Goal: Information Seeking & Learning: Learn about a topic

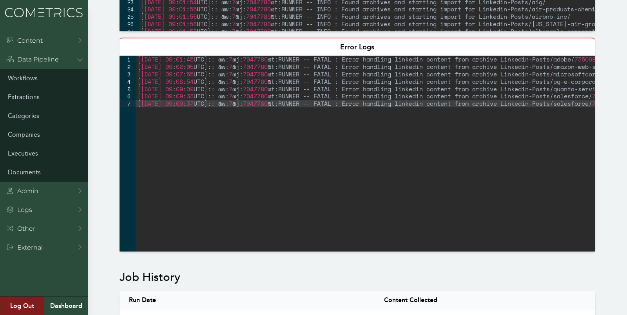
scroll to position [349, 0]
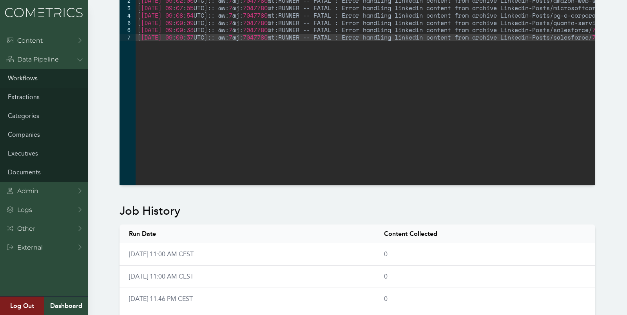
click at [20, 76] on link "Workflows" at bounding box center [44, 78] width 88 height 19
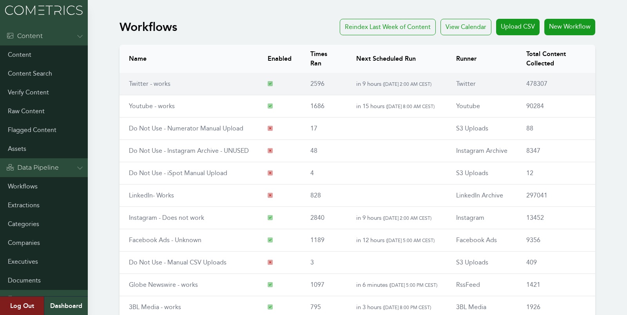
click at [137, 82] on link "Twitter - works" at bounding box center [150, 83] width 42 height 7
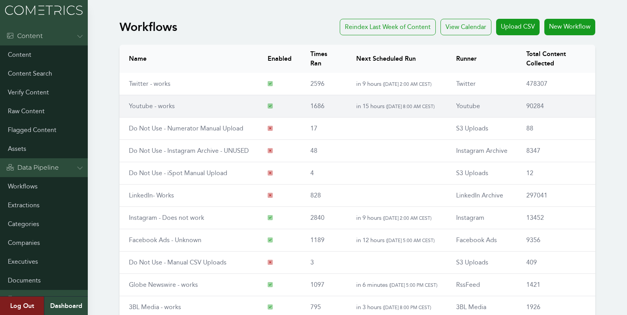
click at [140, 103] on link "Youtube - works" at bounding box center [152, 105] width 46 height 7
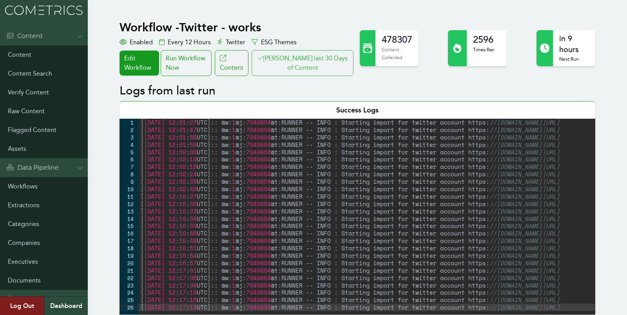
click at [319, 61] on button "Clair last 30 Days of Content" at bounding box center [302, 63] width 102 height 26
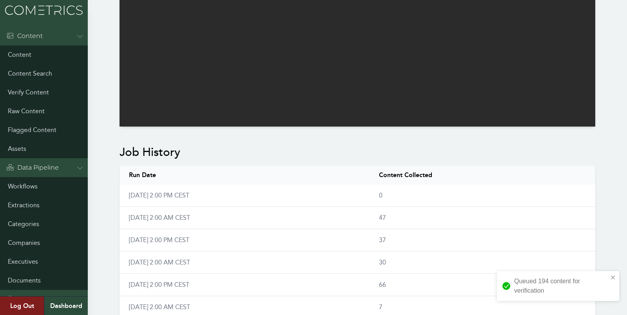
scroll to position [409, 0]
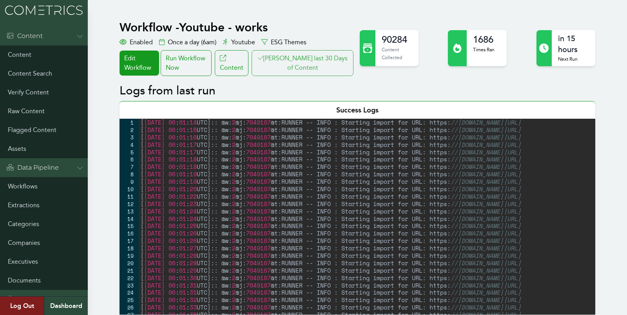
click at [329, 70] on button "[PERSON_NAME] last 30 Days of Content" at bounding box center [302, 63] width 102 height 26
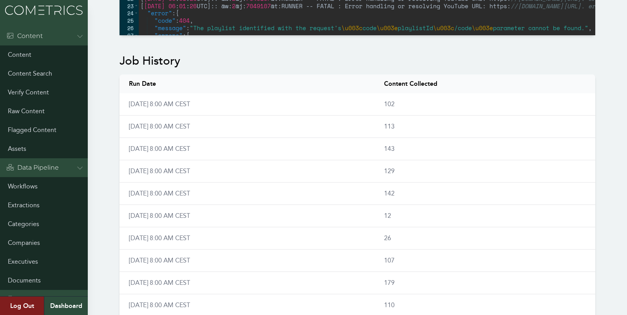
scroll to position [500, 0]
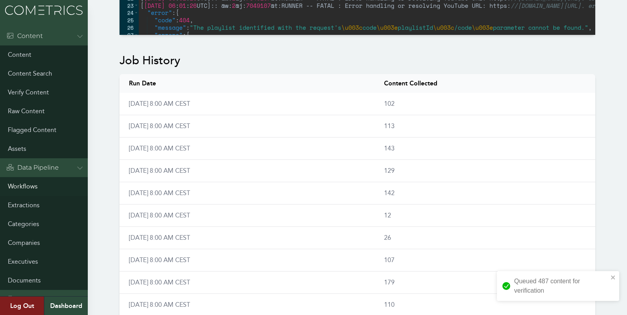
click at [30, 184] on link "Workflows" at bounding box center [44, 186] width 88 height 19
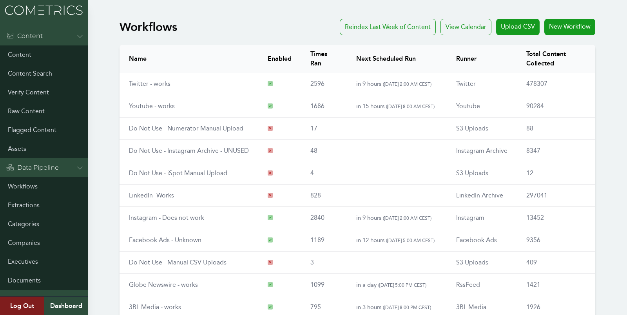
scroll to position [89, 0]
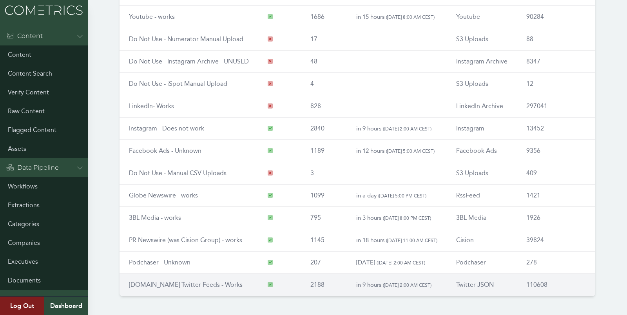
click at [160, 281] on link "[DOMAIN_NAME] Twitter Feeds - Works" at bounding box center [186, 284] width 114 height 7
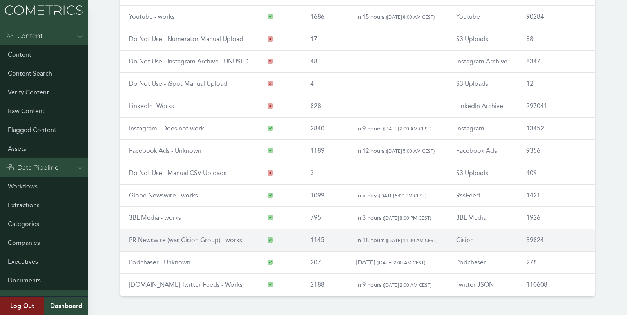
click at [143, 236] on link "PR Newswire (was Cision Group) - works" at bounding box center [185, 239] width 113 height 7
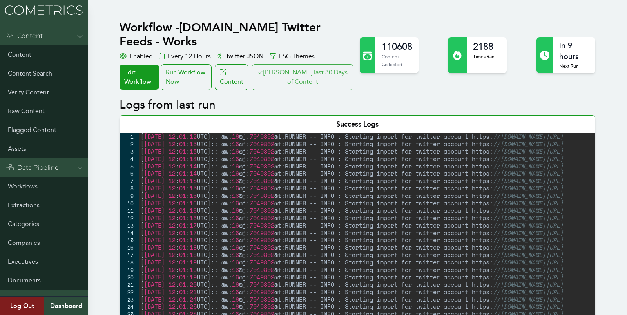
click at [316, 74] on button "Clair last 30 Days of Content" at bounding box center [302, 77] width 102 height 26
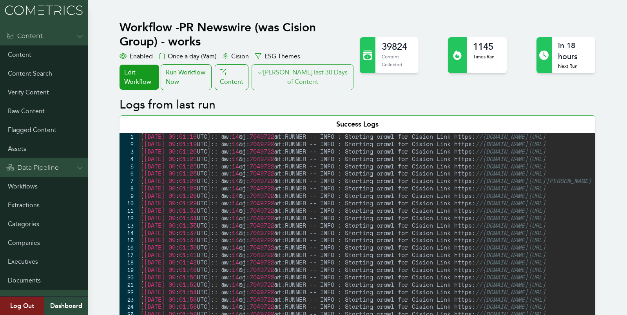
click at [296, 70] on button "[PERSON_NAME] last 30 Days of Content" at bounding box center [302, 77] width 102 height 26
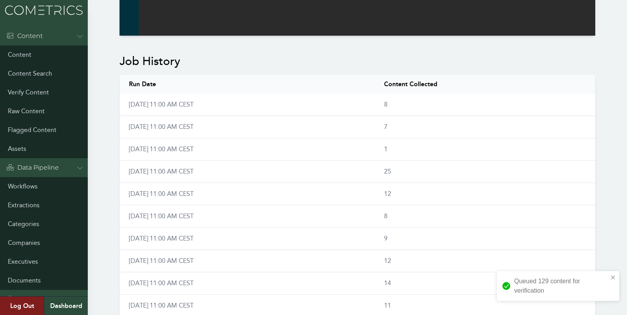
scroll to position [384, 0]
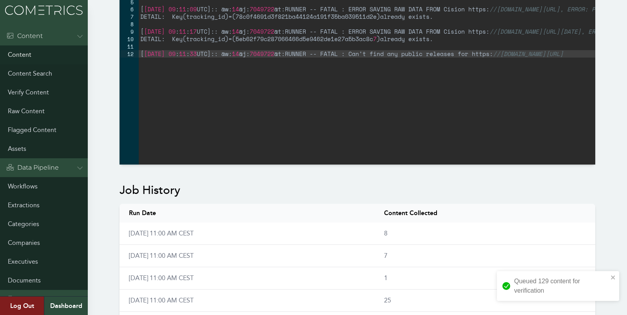
click at [28, 47] on link "Content" at bounding box center [44, 54] width 88 height 19
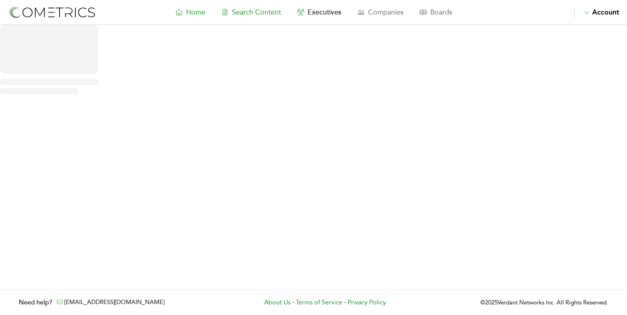
click at [244, 10] on span "Search Content" at bounding box center [256, 12] width 49 height 9
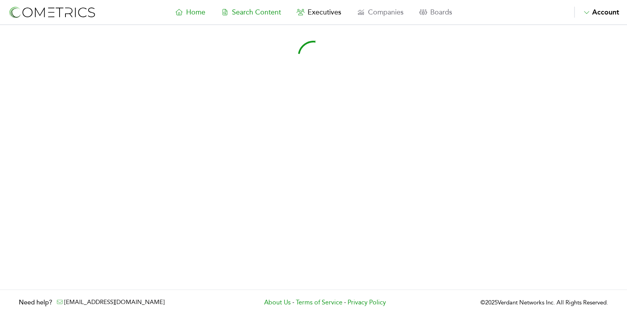
click at [197, 13] on span "Home" at bounding box center [195, 12] width 19 height 9
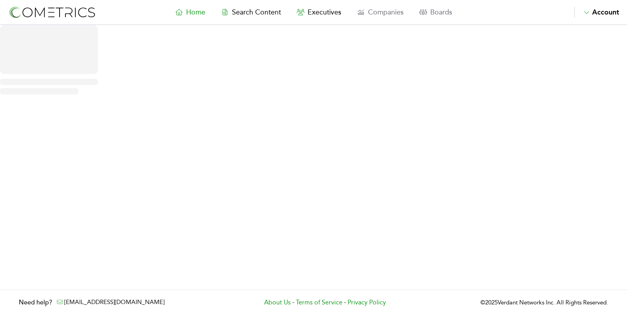
click at [197, 13] on span "Home" at bounding box center [195, 12] width 19 height 9
click at [249, 10] on span "Search Content" at bounding box center [256, 12] width 49 height 9
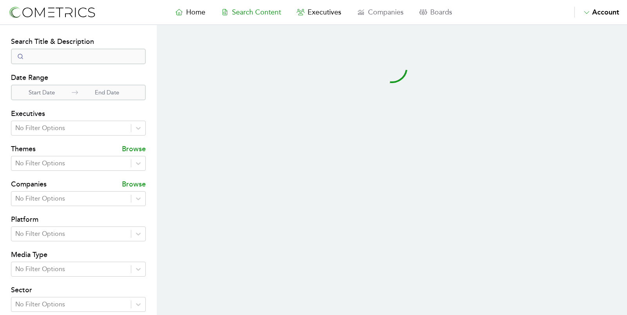
select select "50"
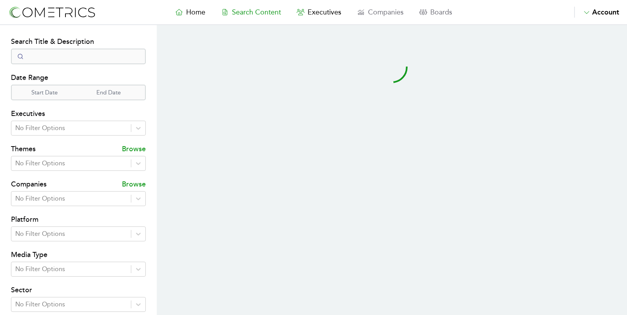
select select "50"
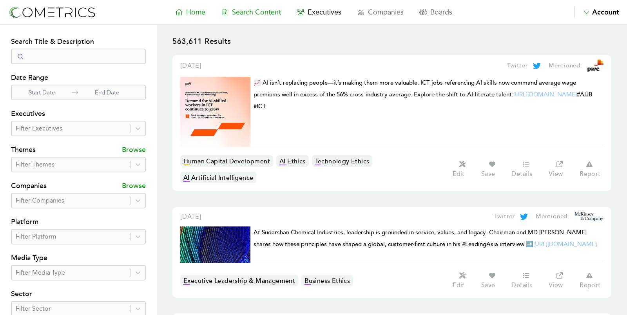
click at [181, 14] on icon at bounding box center [179, 12] width 8 height 6
